Goal: Check status: Check status

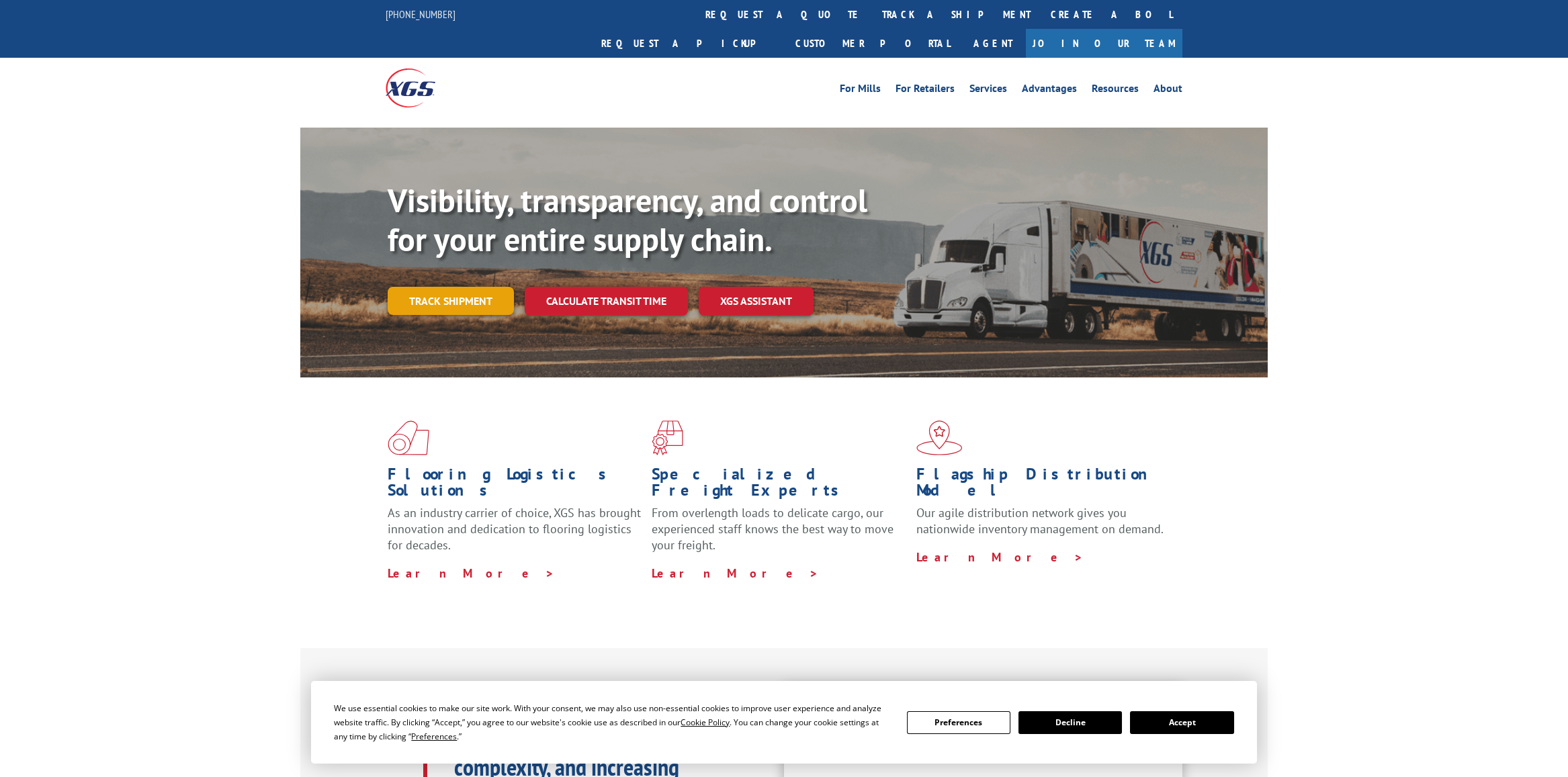
click at [477, 287] on link "Track shipment" at bounding box center [451, 301] width 126 height 28
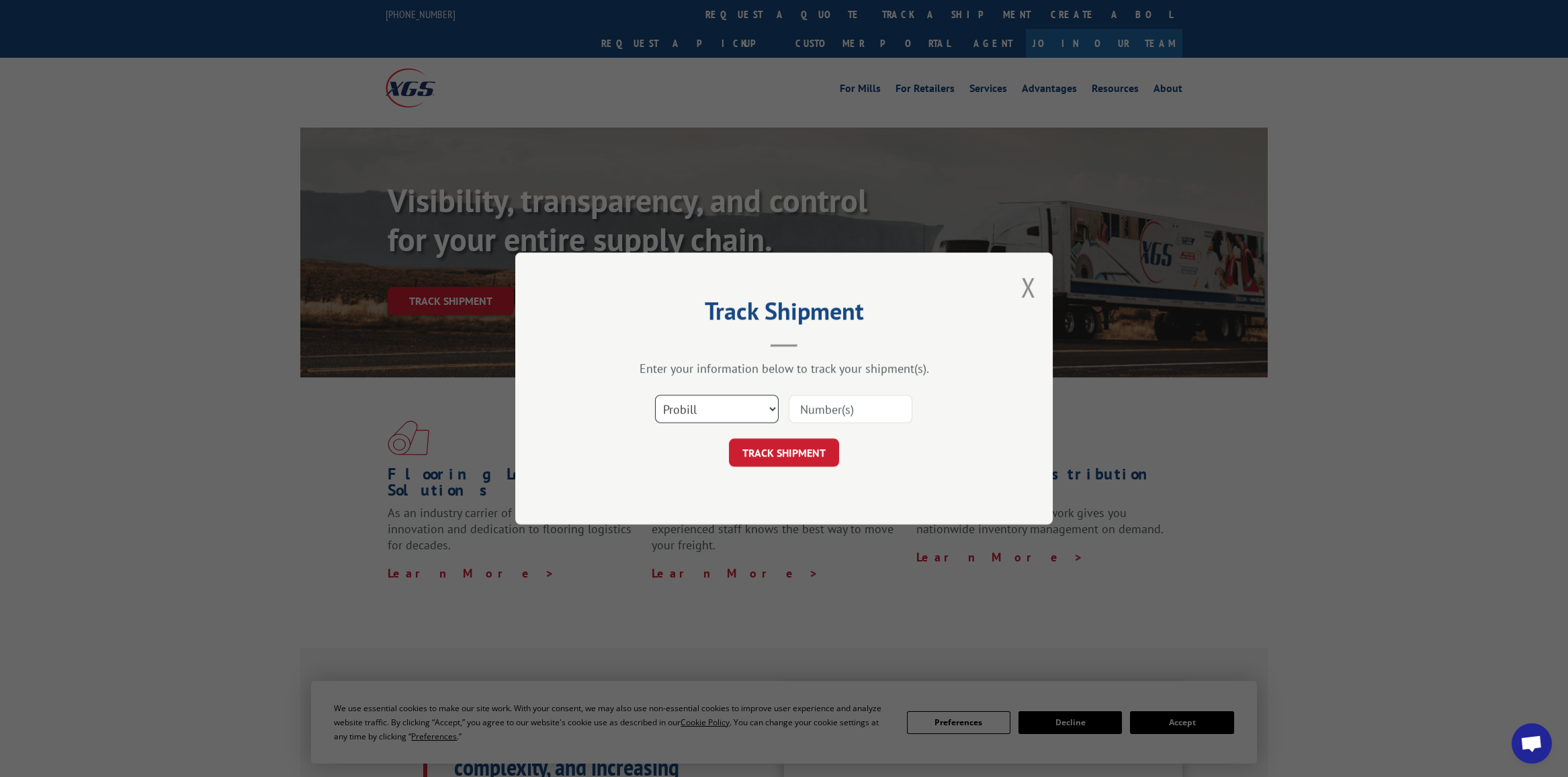
click at [702, 418] on select "Select category... Probill BOL PO" at bounding box center [717, 409] width 123 height 28
select select "bol"
click at [655, 395] on select "Select category... Probill BOL PO" at bounding box center [717, 409] width 123 height 28
click at [826, 407] on input at bounding box center [850, 409] width 123 height 28
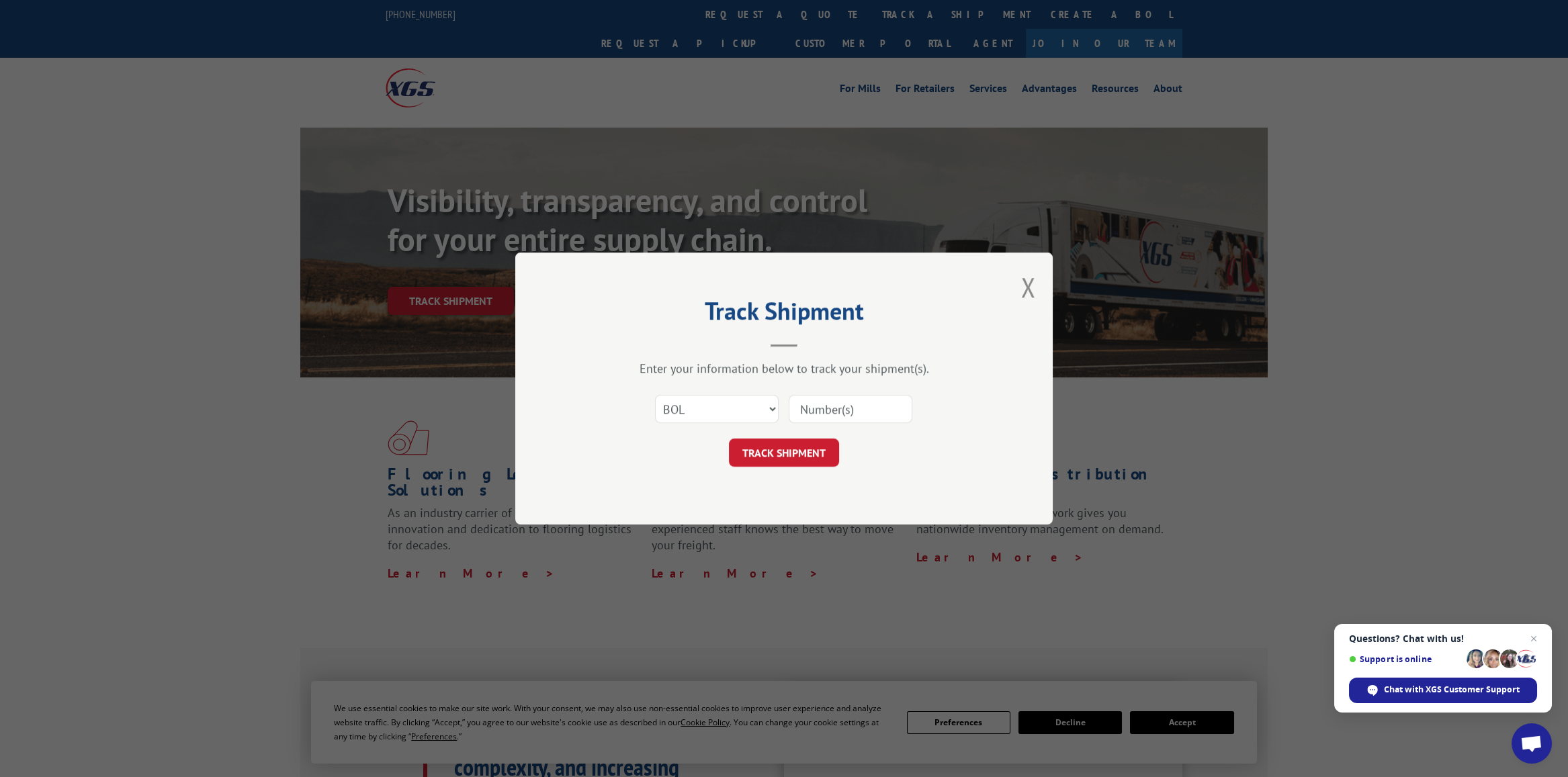
type input "2878885"
click at [789, 451] on button "TRACK SHIPMENT" at bounding box center [784, 452] width 110 height 28
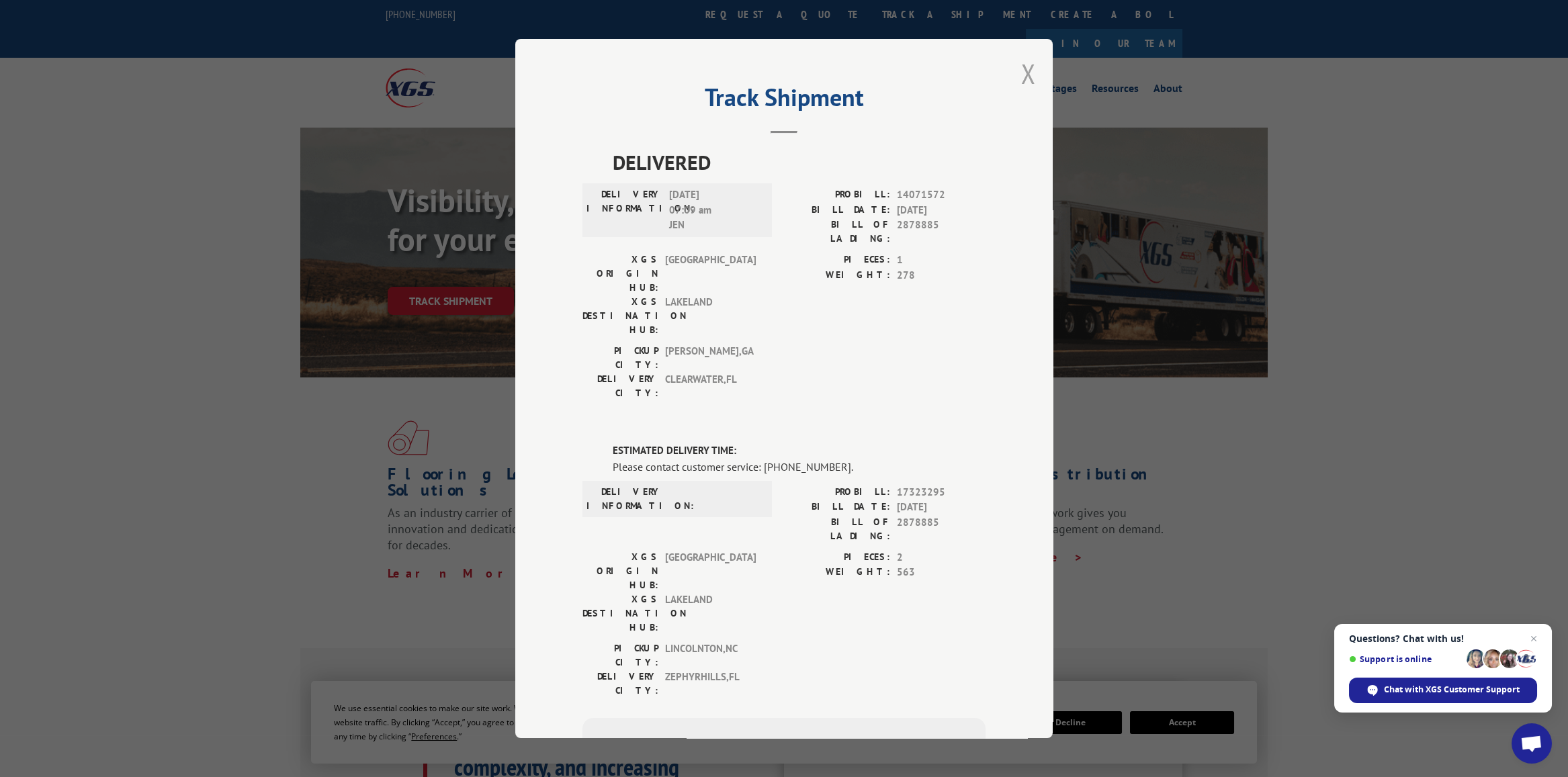
click at [1024, 69] on button "Close modal" at bounding box center [1029, 73] width 14 height 36
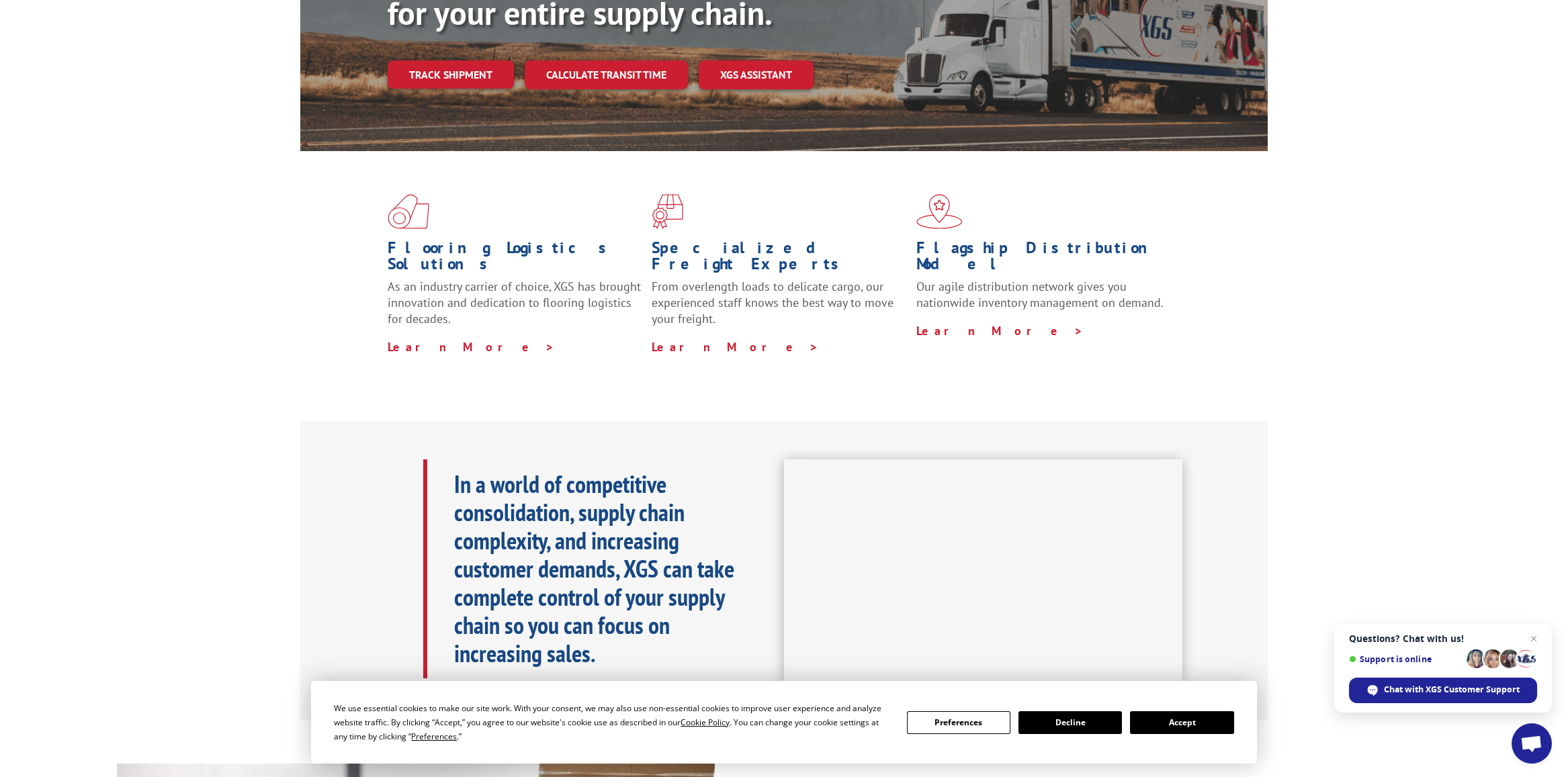
scroll to position [269, 0]
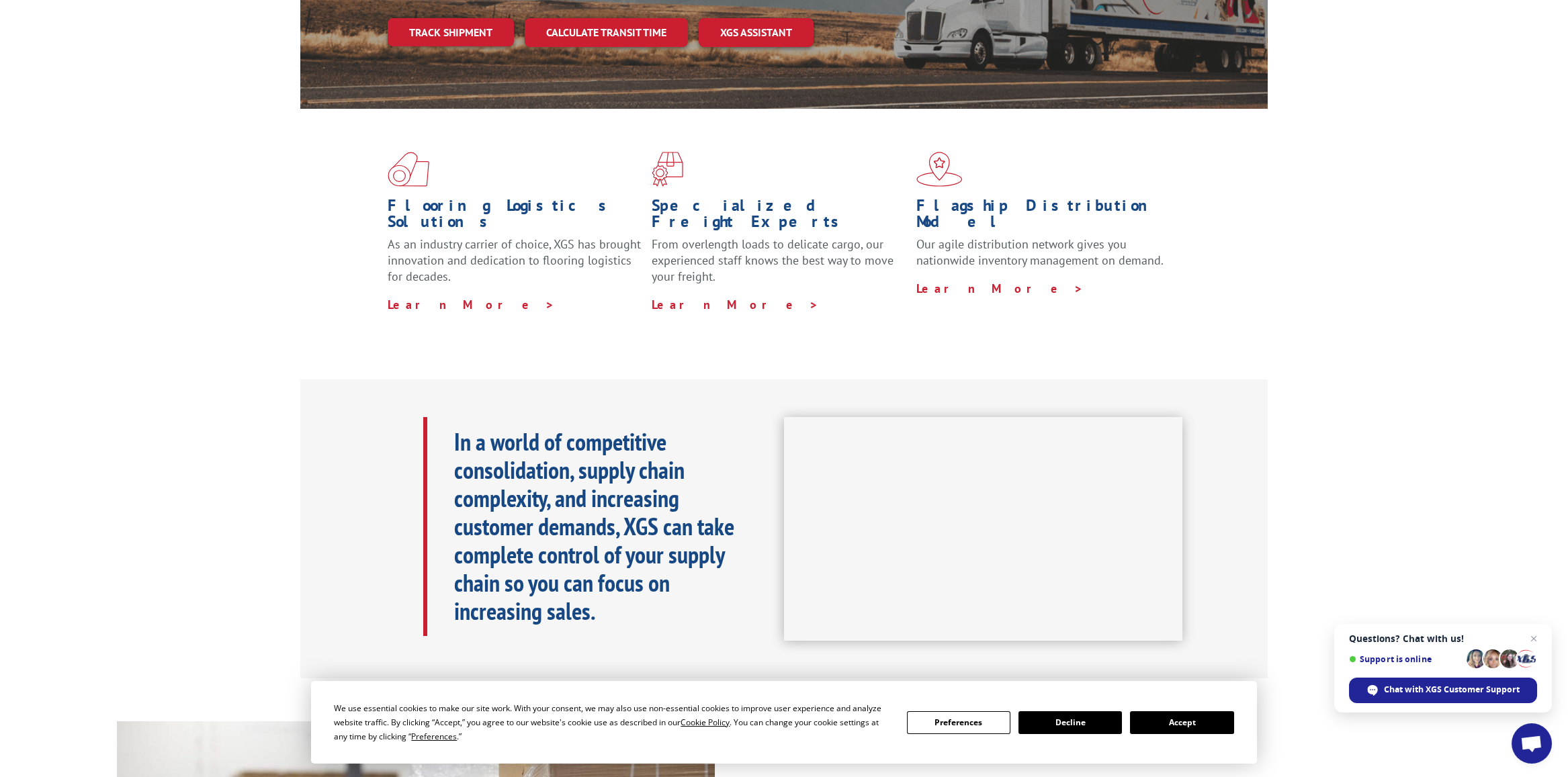
click at [1172, 724] on button "Accept" at bounding box center [1182, 723] width 104 height 23
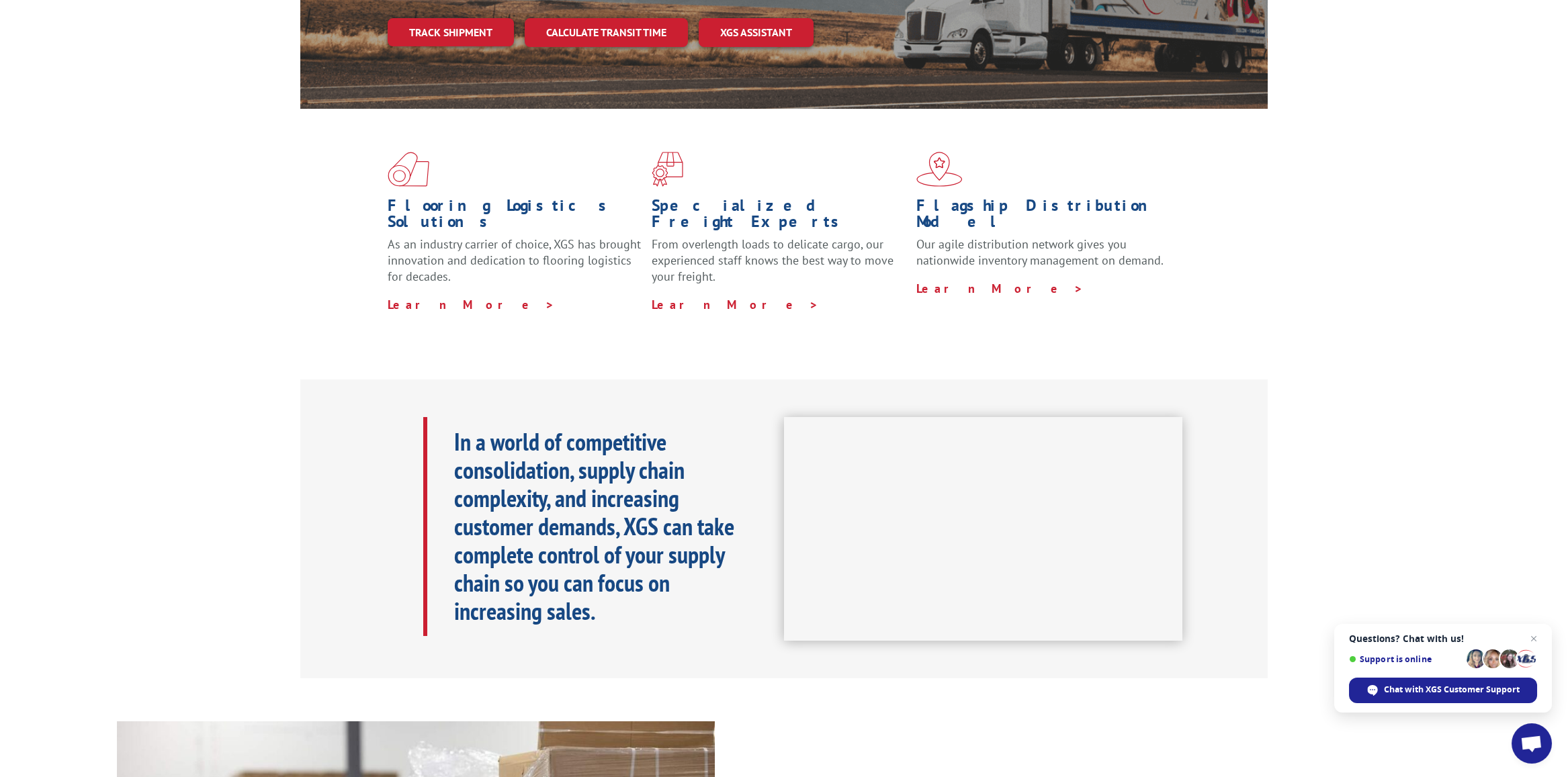
click at [1321, 289] on div "Flooring Logistics Solutions As an industry carrier of choice, XGS has brought …" at bounding box center [784, 244] width 1568 height 270
click at [268, 249] on div "Flooring Logistics Solutions As an industry carrier of choice, XGS has brought …" at bounding box center [784, 244] width 1568 height 270
